Goal: Task Accomplishment & Management: Manage account settings

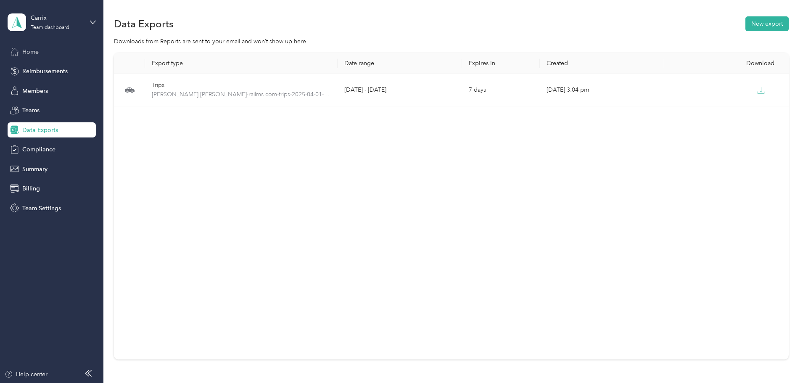
click at [45, 54] on div "Home" at bounding box center [52, 51] width 88 height 15
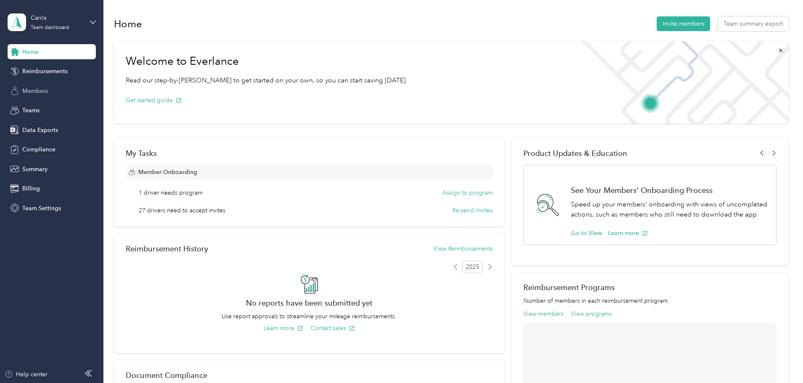
click at [49, 93] on div "Members" at bounding box center [52, 90] width 88 height 15
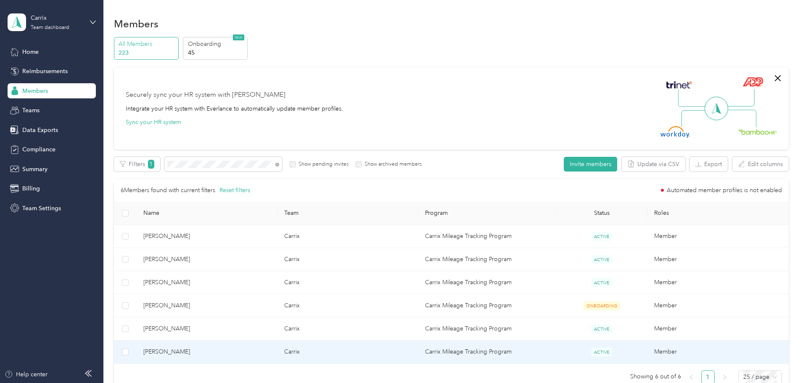
click at [236, 357] on td "[PERSON_NAME]" at bounding box center [207, 352] width 141 height 23
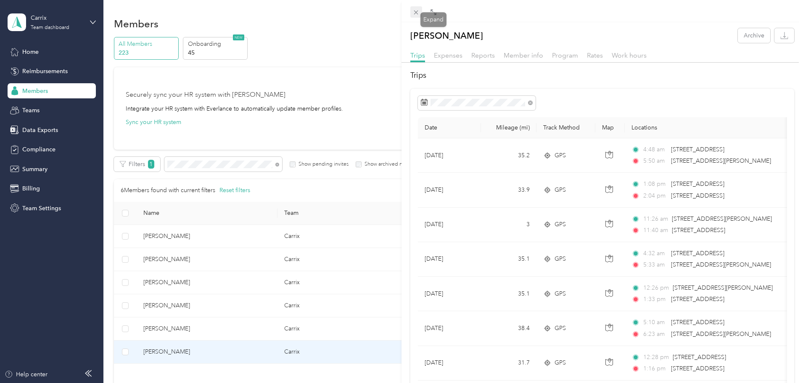
click at [416, 8] on span at bounding box center [416, 12] width 12 height 12
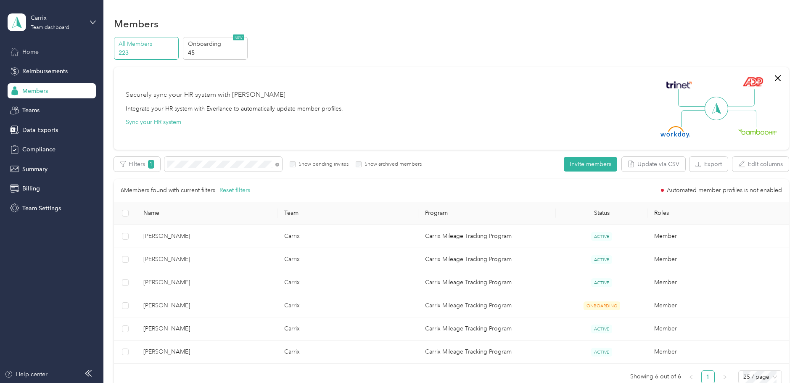
click at [84, 56] on div "Home" at bounding box center [52, 51] width 88 height 15
